Goal: Task Accomplishment & Management: Manage account settings

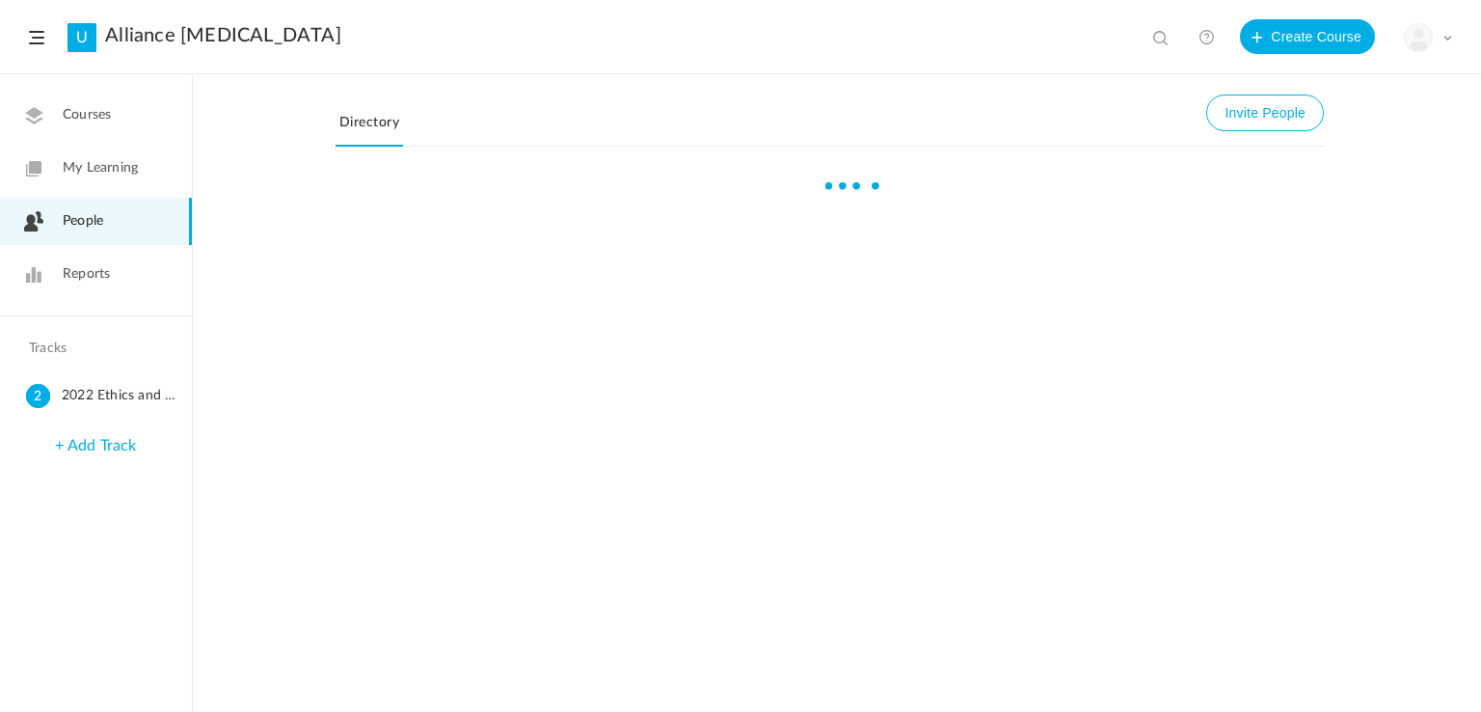
click at [118, 276] on link "Reports" at bounding box center [96, 274] width 192 height 47
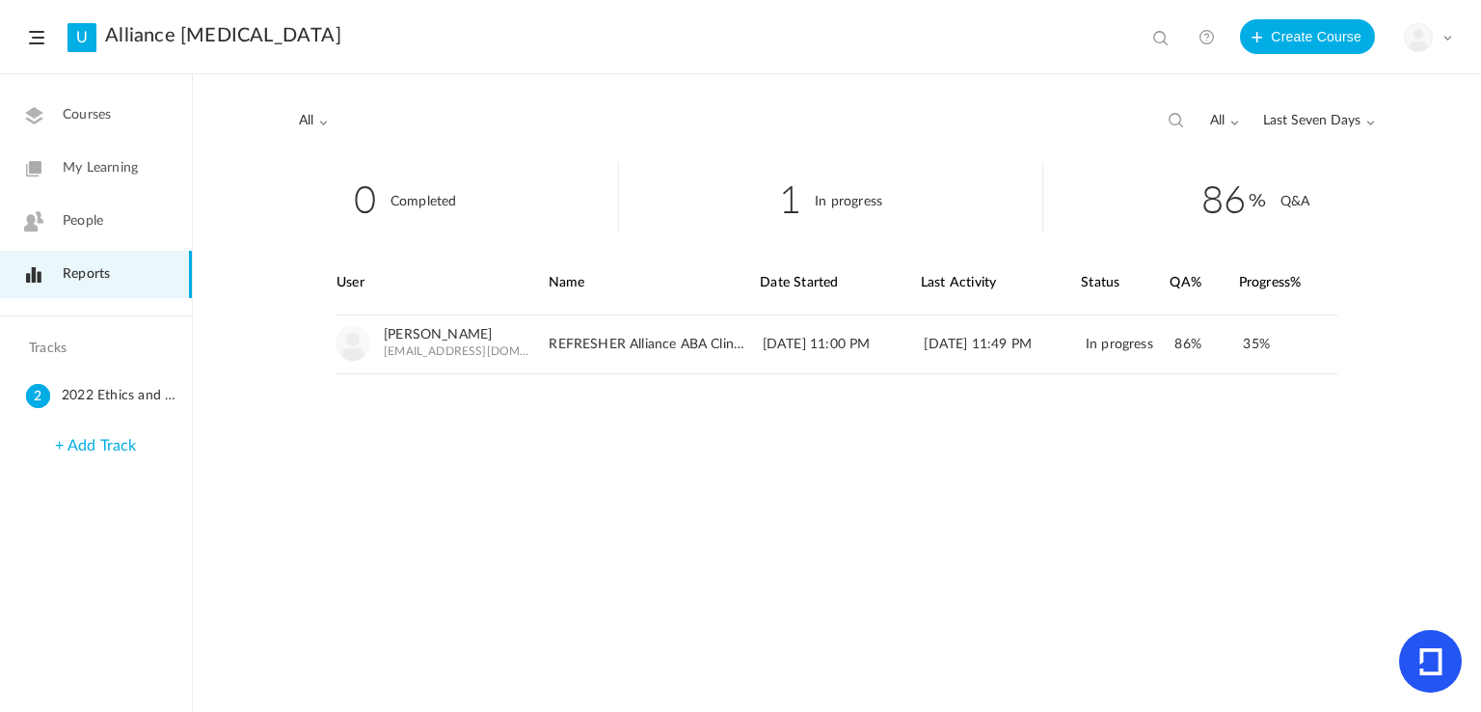
click at [95, 217] on span "People" at bounding box center [83, 221] width 40 height 20
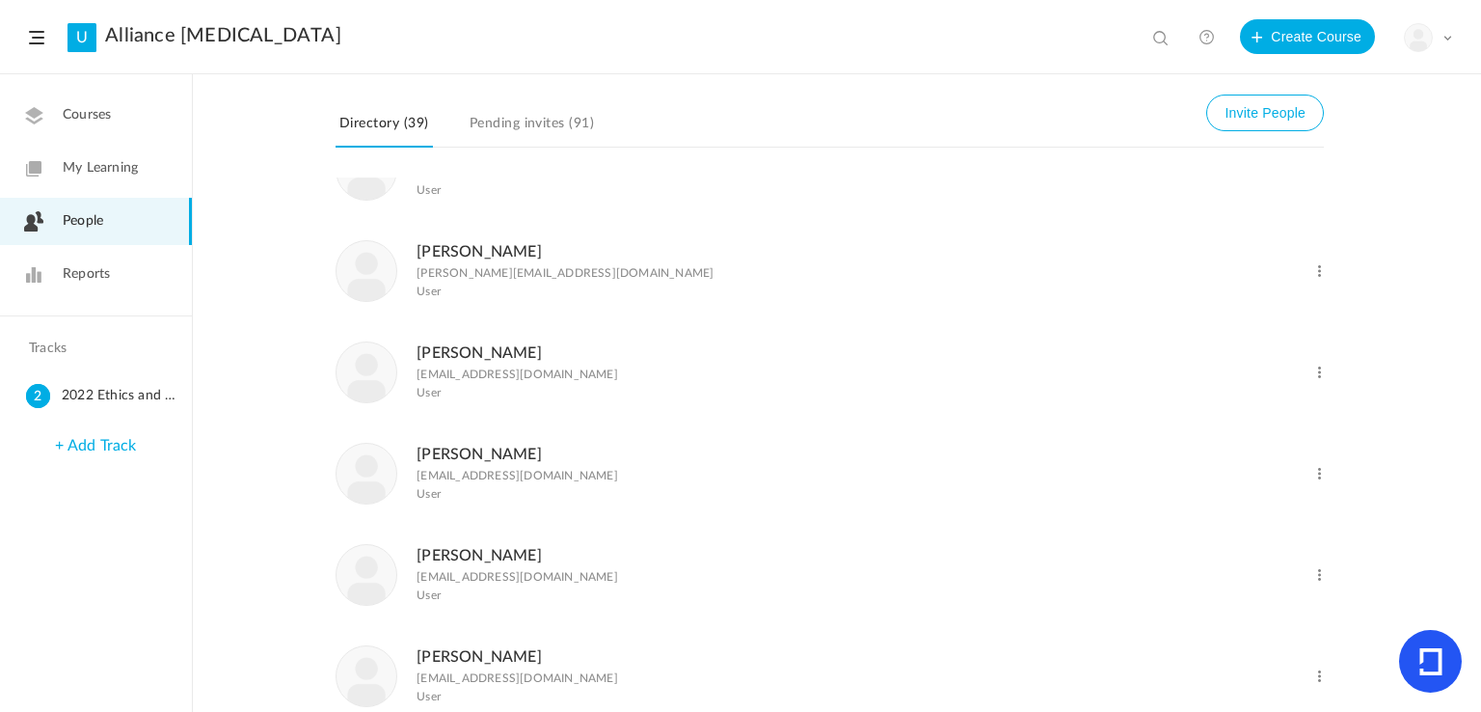
scroll to position [1543, 0]
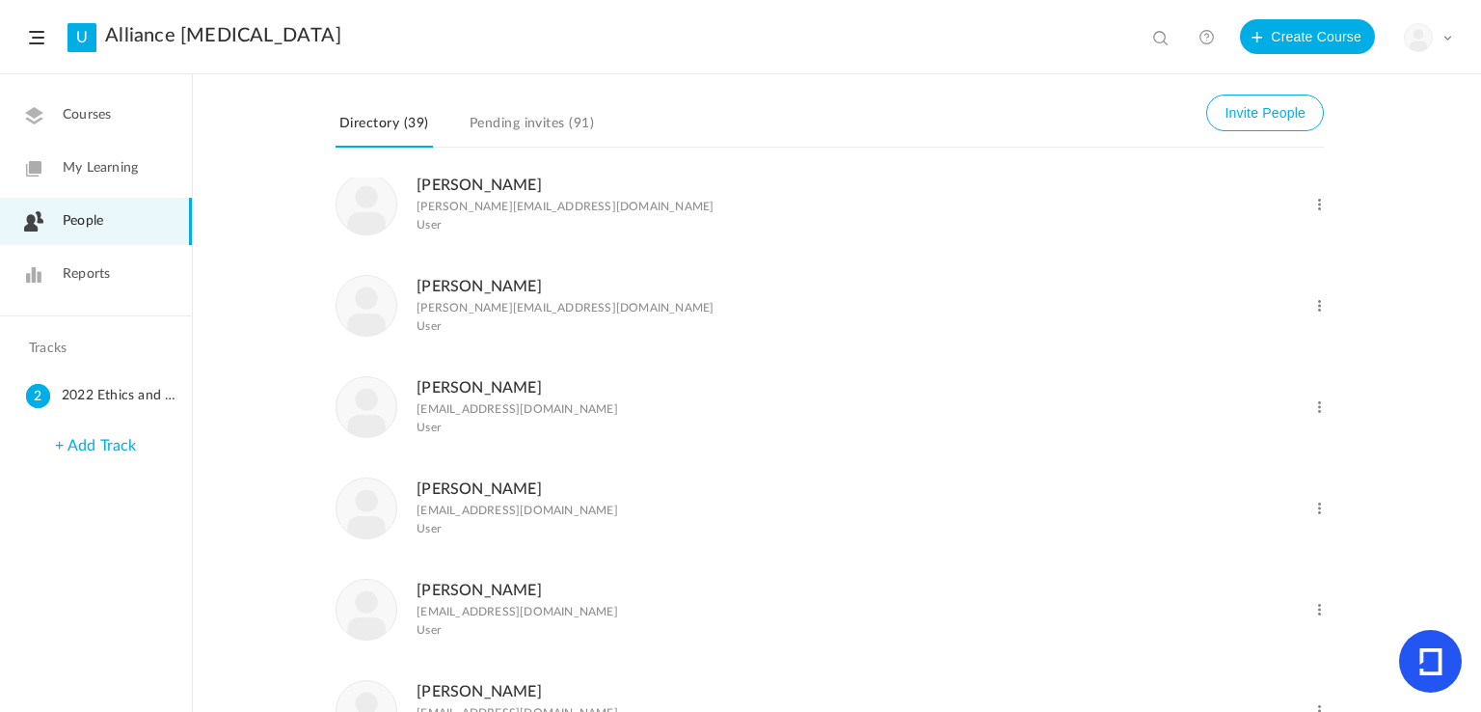
click at [580, 111] on link "Pending invites (91)" at bounding box center [532, 129] width 132 height 37
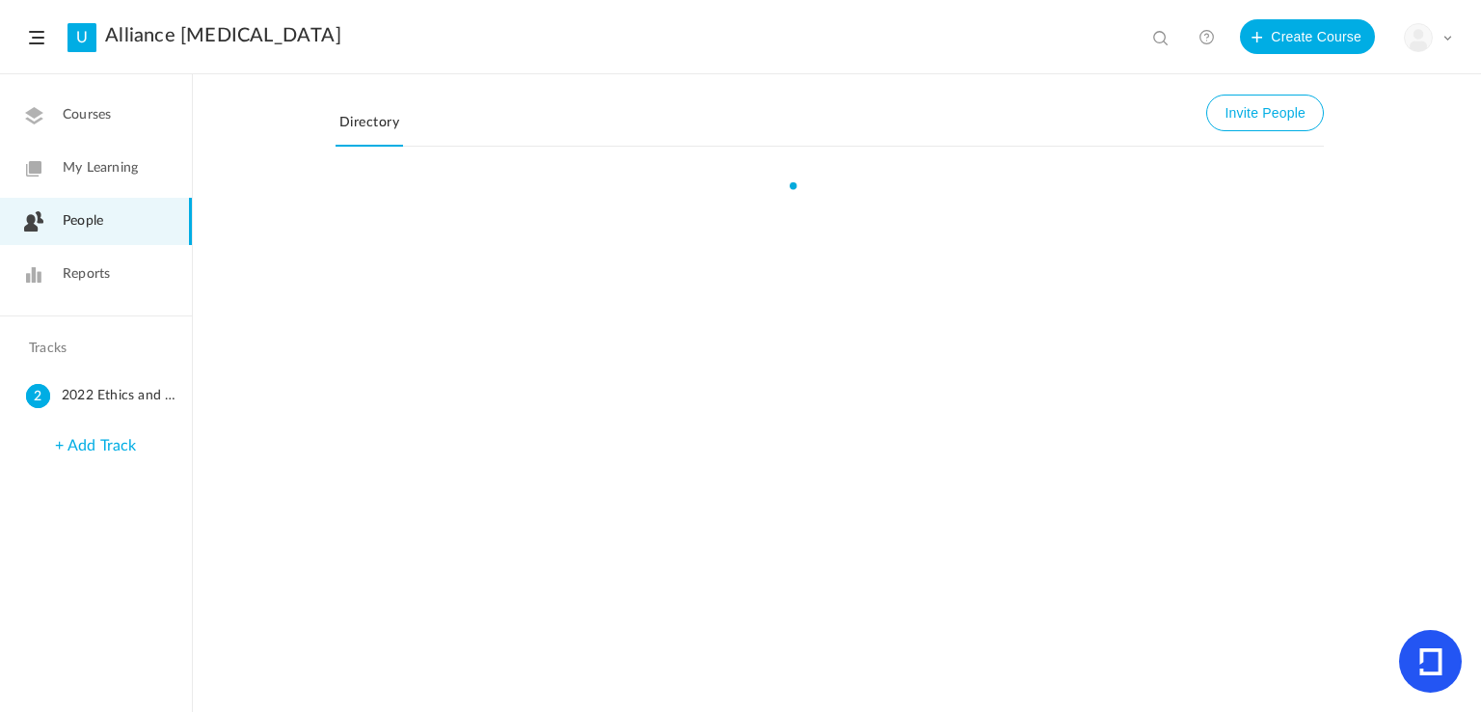
scroll to position [0, 0]
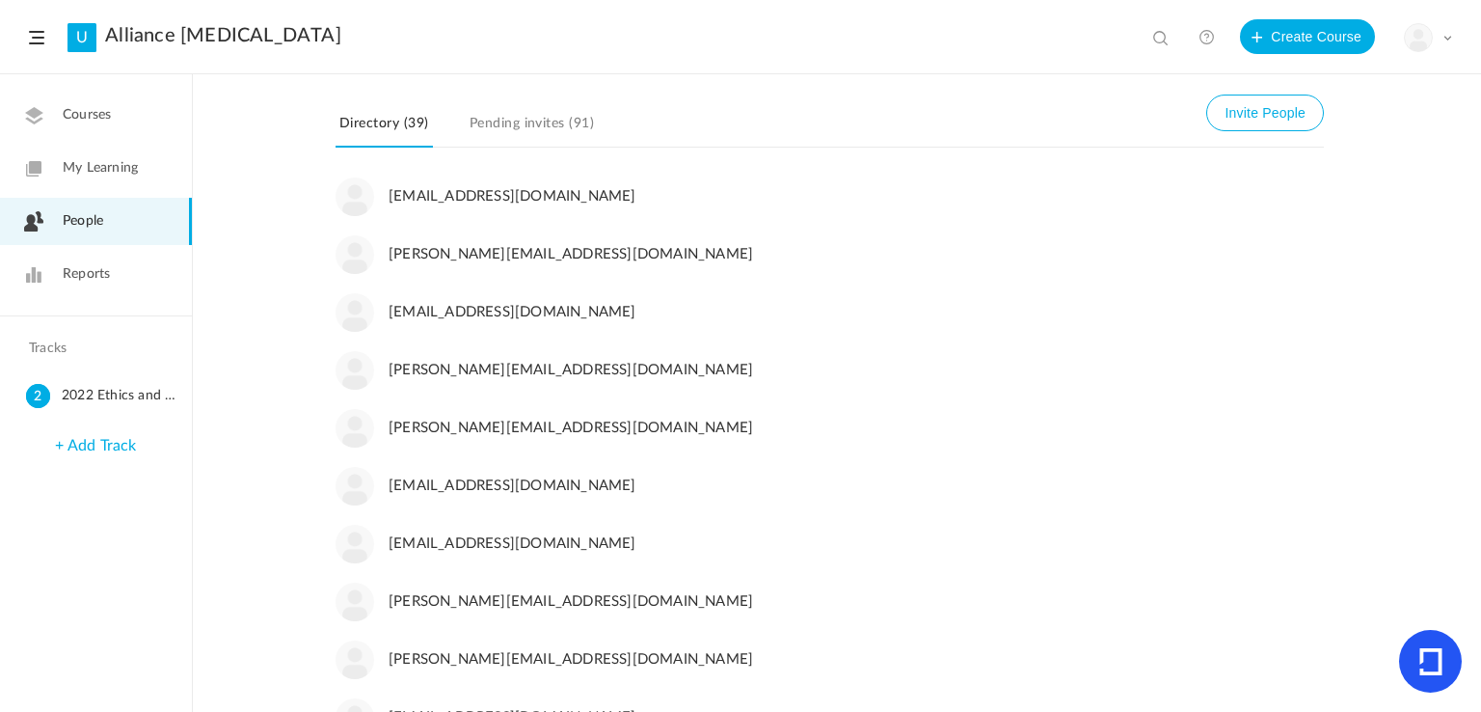
click at [543, 128] on link "Pending invites (91)" at bounding box center [532, 129] width 132 height 37
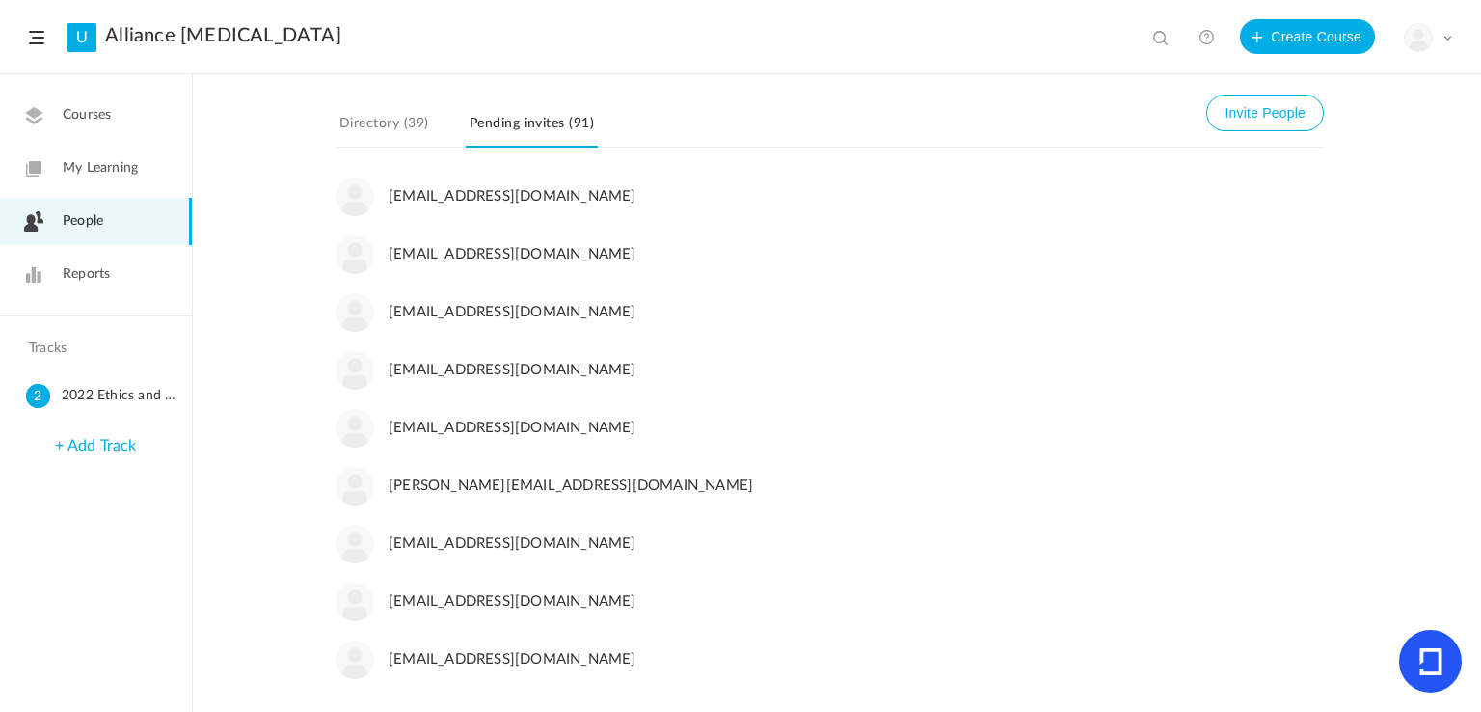
scroll to position [4170, 0]
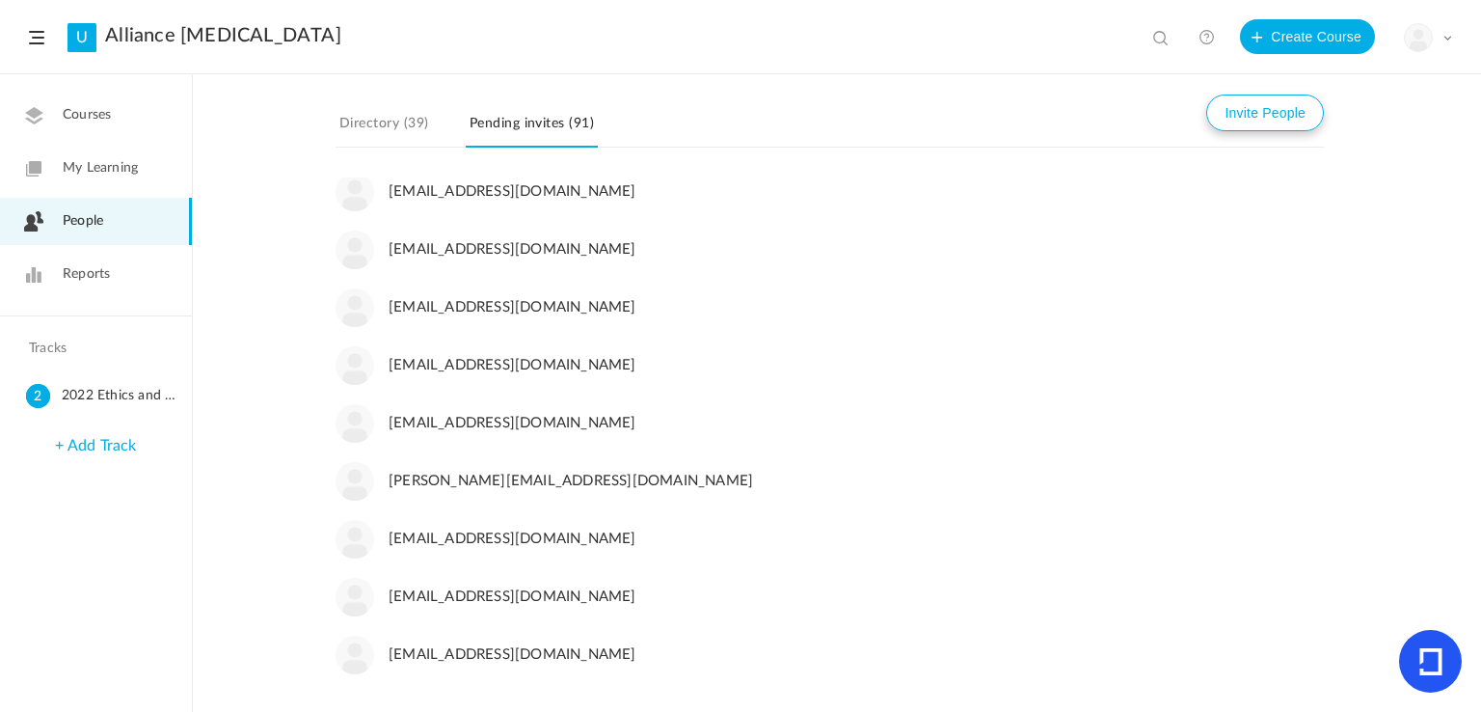
click at [1265, 105] on button "Invite People" at bounding box center [1265, 112] width 118 height 37
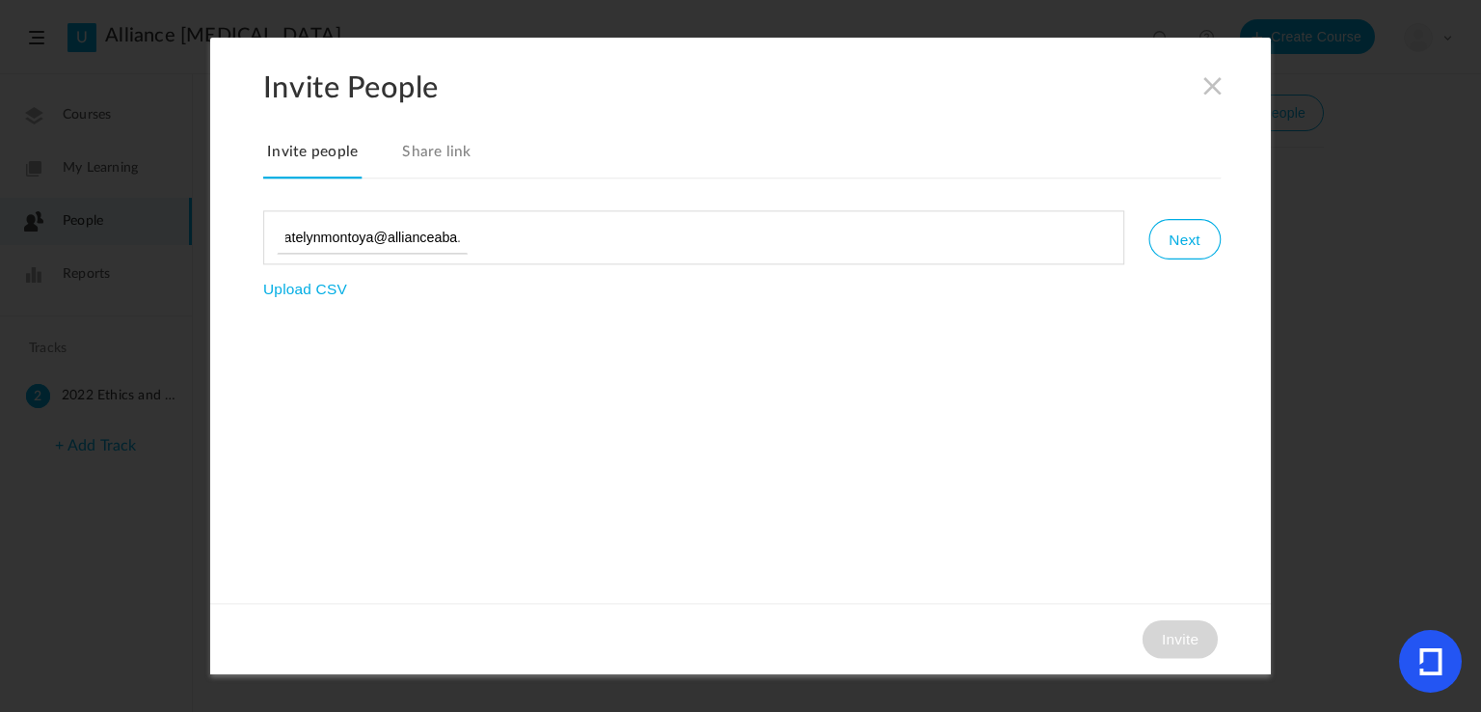
scroll to position [0, 32]
type input "[EMAIL_ADDRESS][DOMAIN_NAME]"
click at [1182, 228] on button "Next" at bounding box center [1183, 239] width 71 height 40
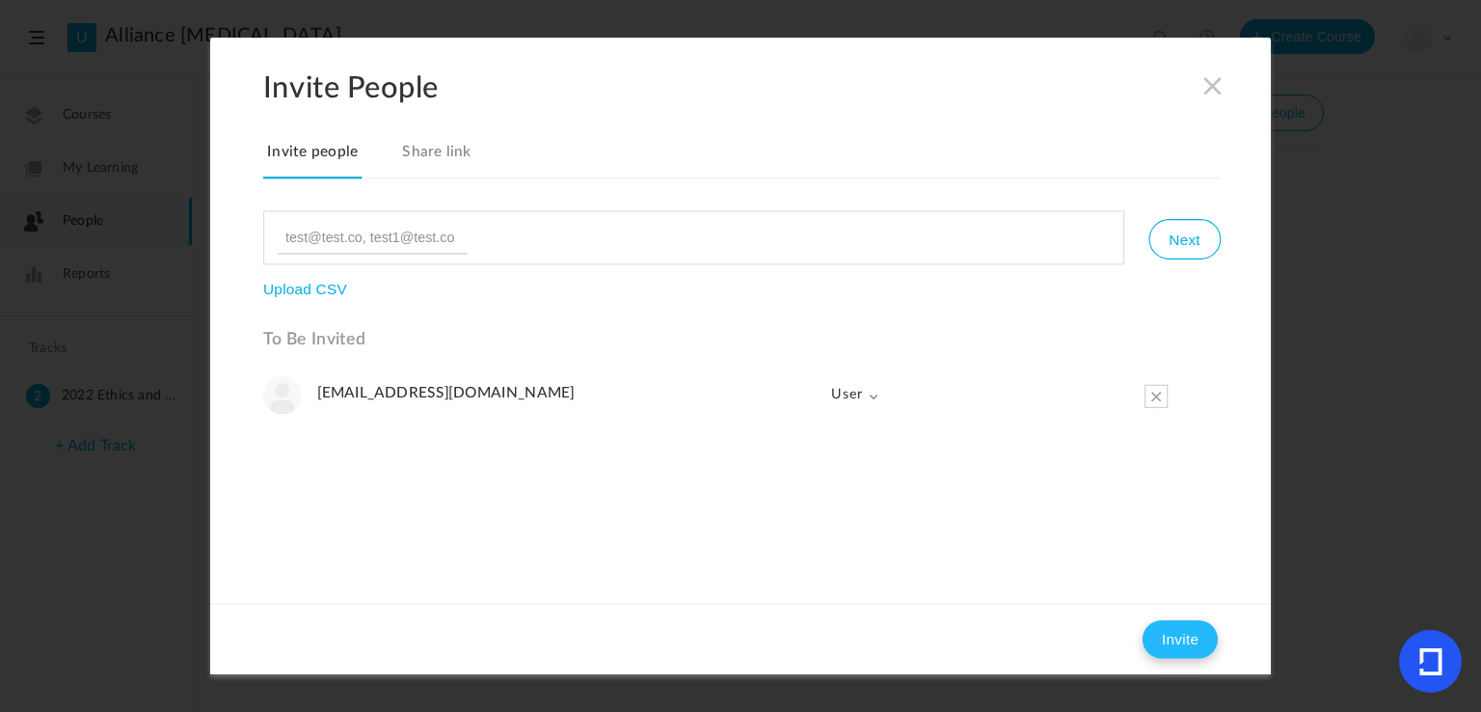
click at [1157, 645] on button "Invite" at bounding box center [1180, 639] width 75 height 39
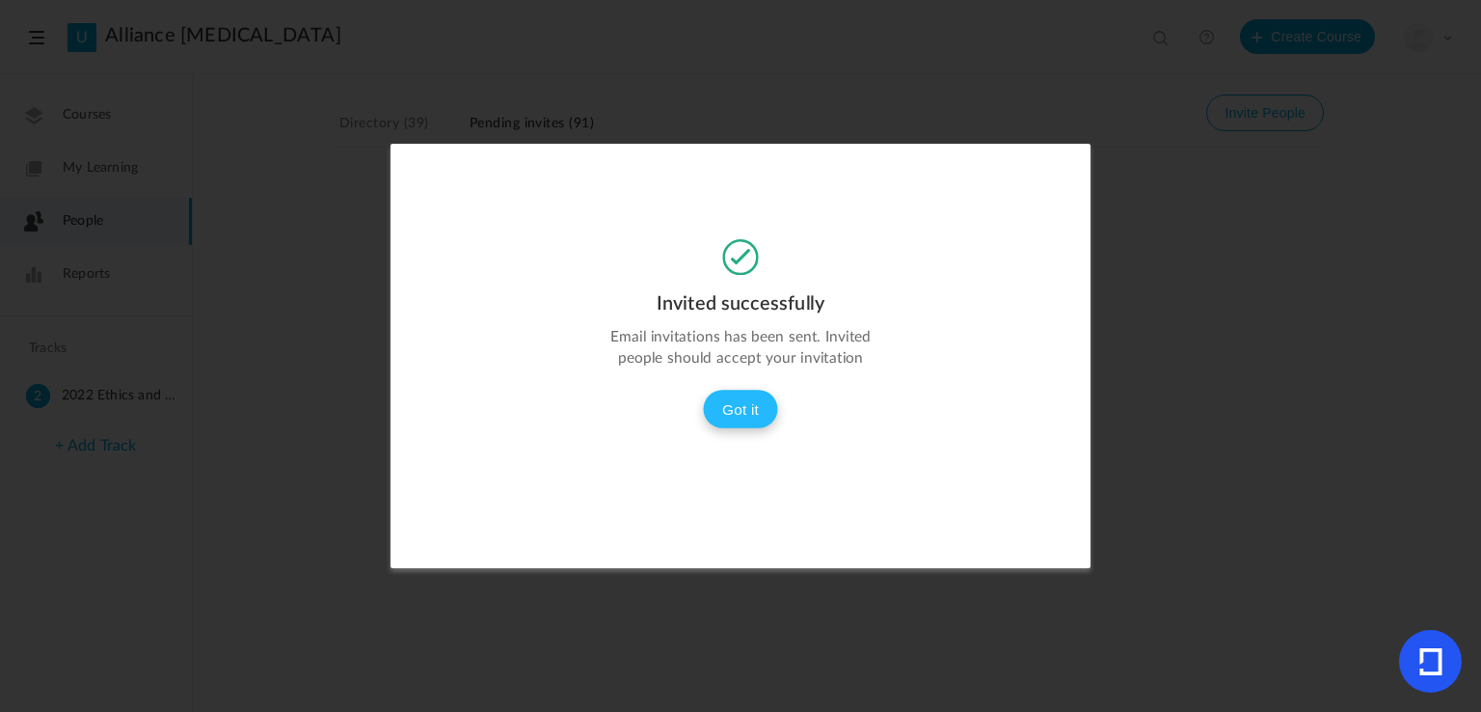
click at [730, 402] on button "Got it" at bounding box center [740, 409] width 75 height 39
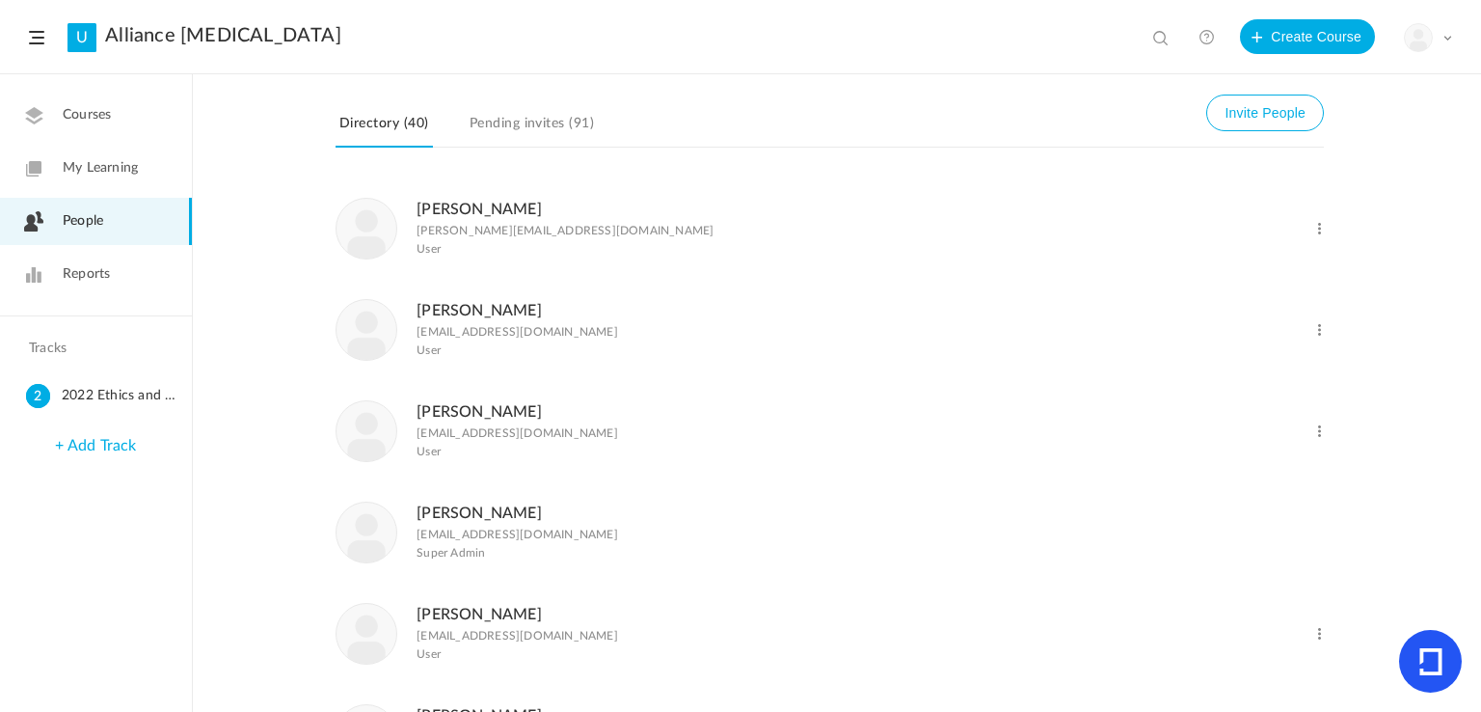
click at [101, 270] on span "Reports" at bounding box center [86, 274] width 47 height 20
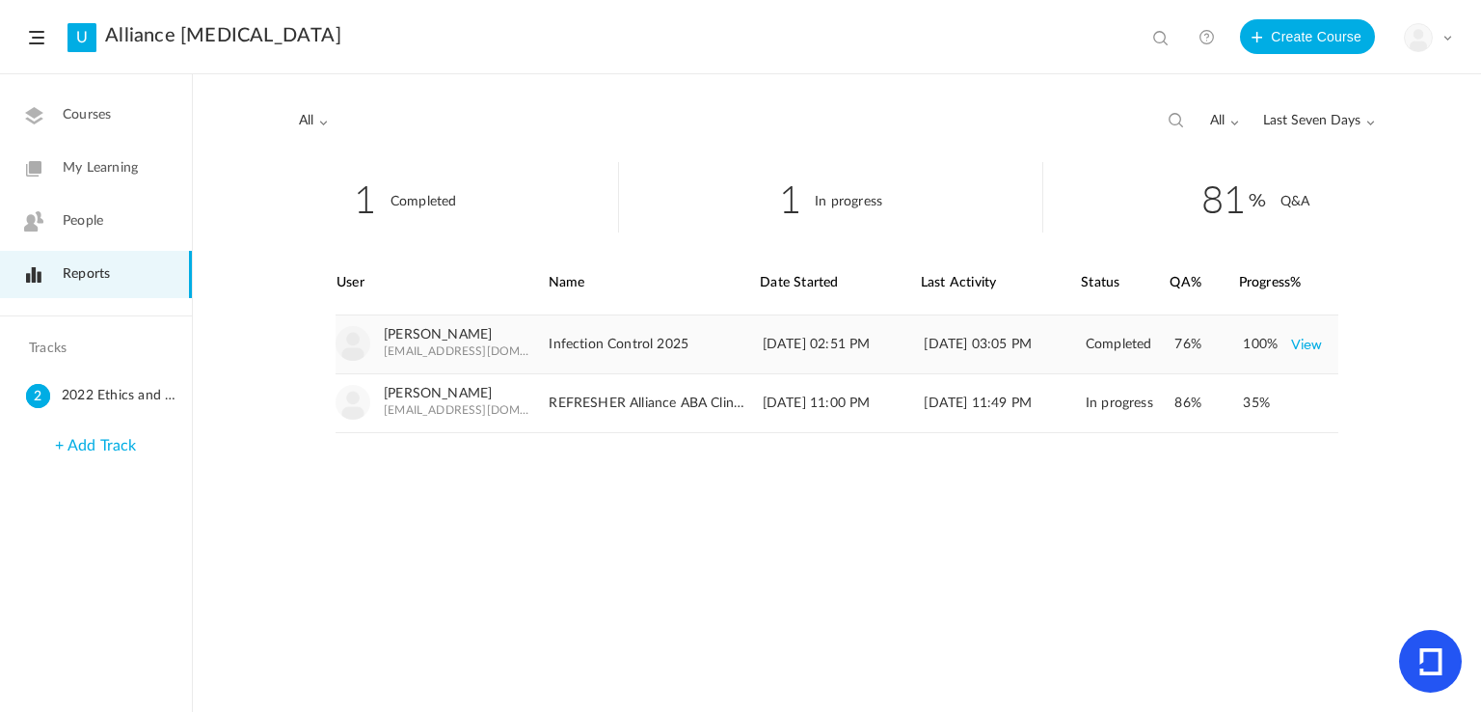
click at [1299, 347] on link "View" at bounding box center [1307, 344] width 32 height 35
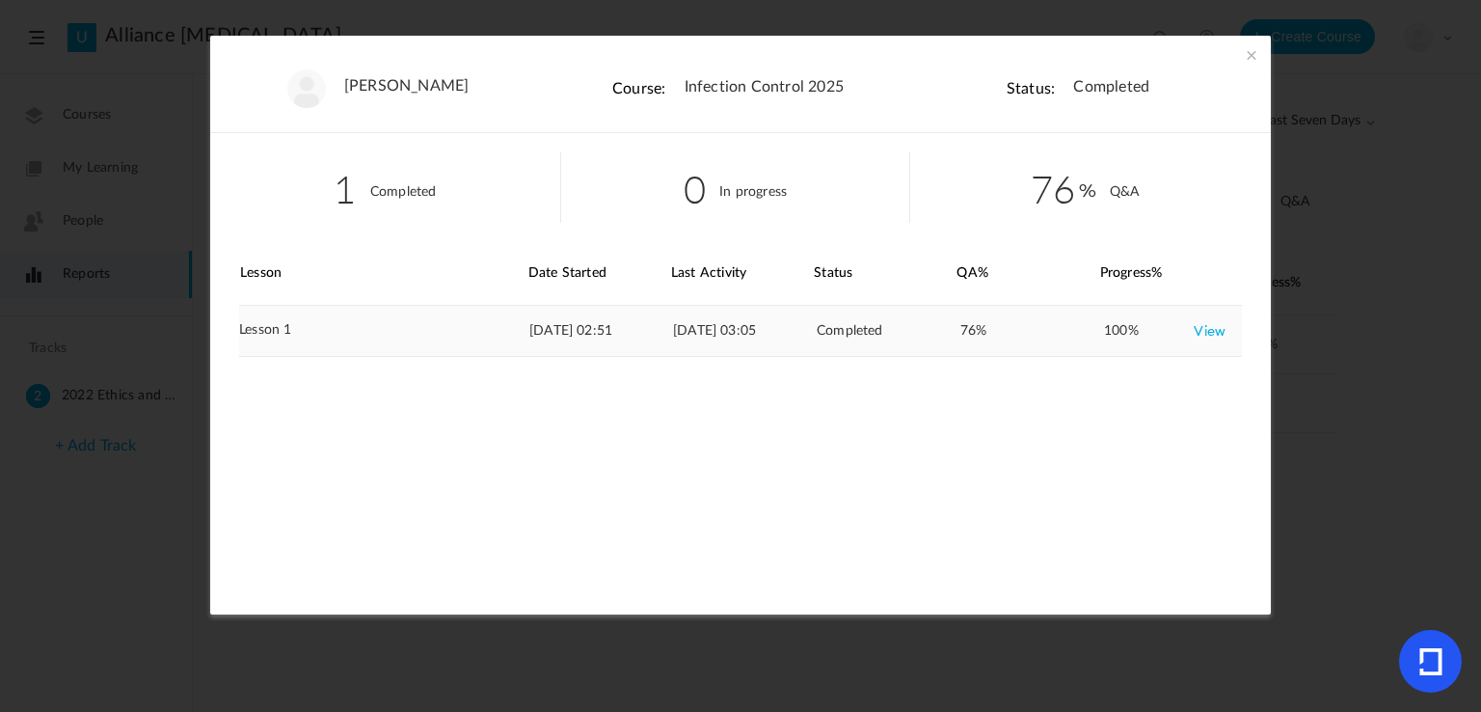
click at [1214, 333] on link "View" at bounding box center [1210, 330] width 32 height 35
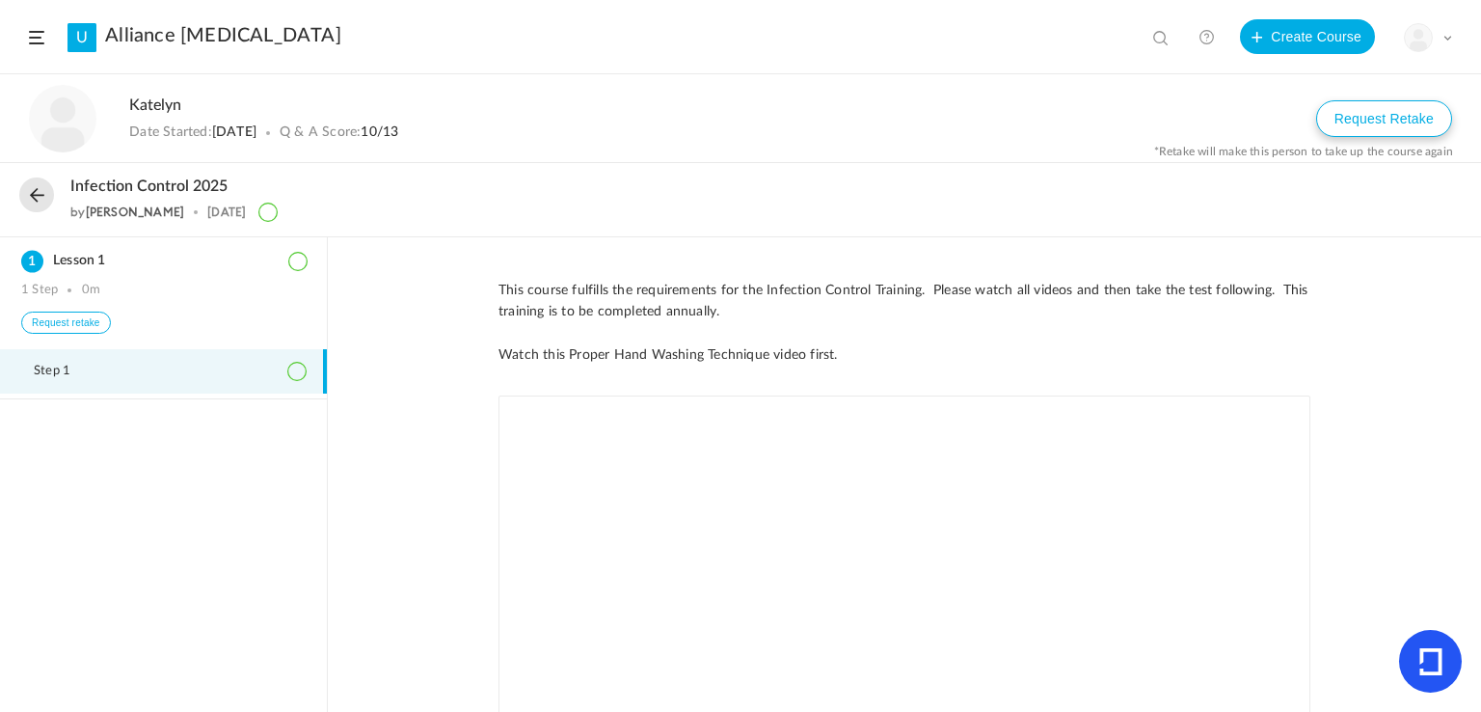
click at [1355, 136] on button "Request Retake" at bounding box center [1384, 118] width 136 height 37
